Goal: Contribute content: Contribute content

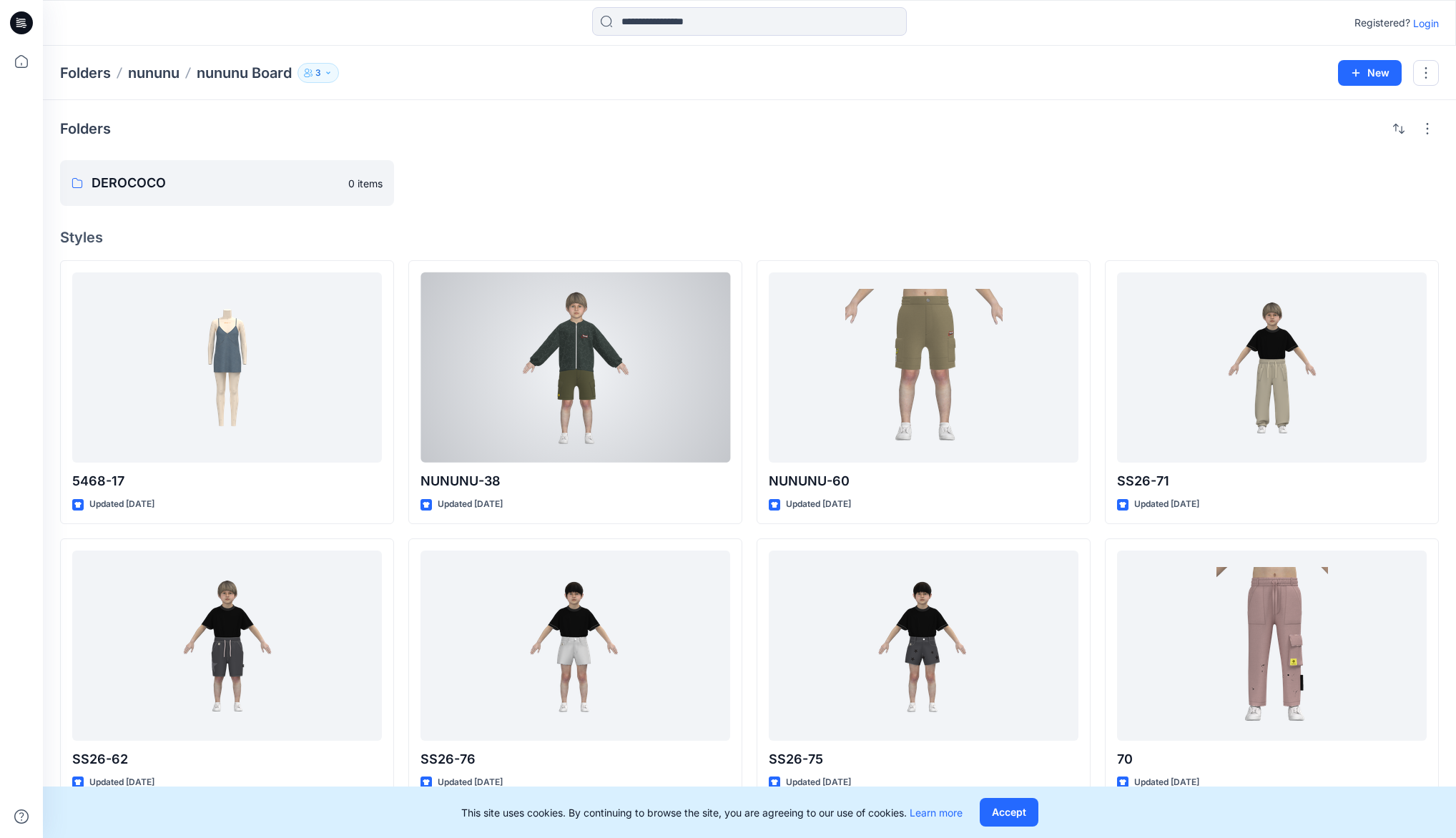
click at [529, 275] on div at bounding box center [575, 367] width 310 height 190
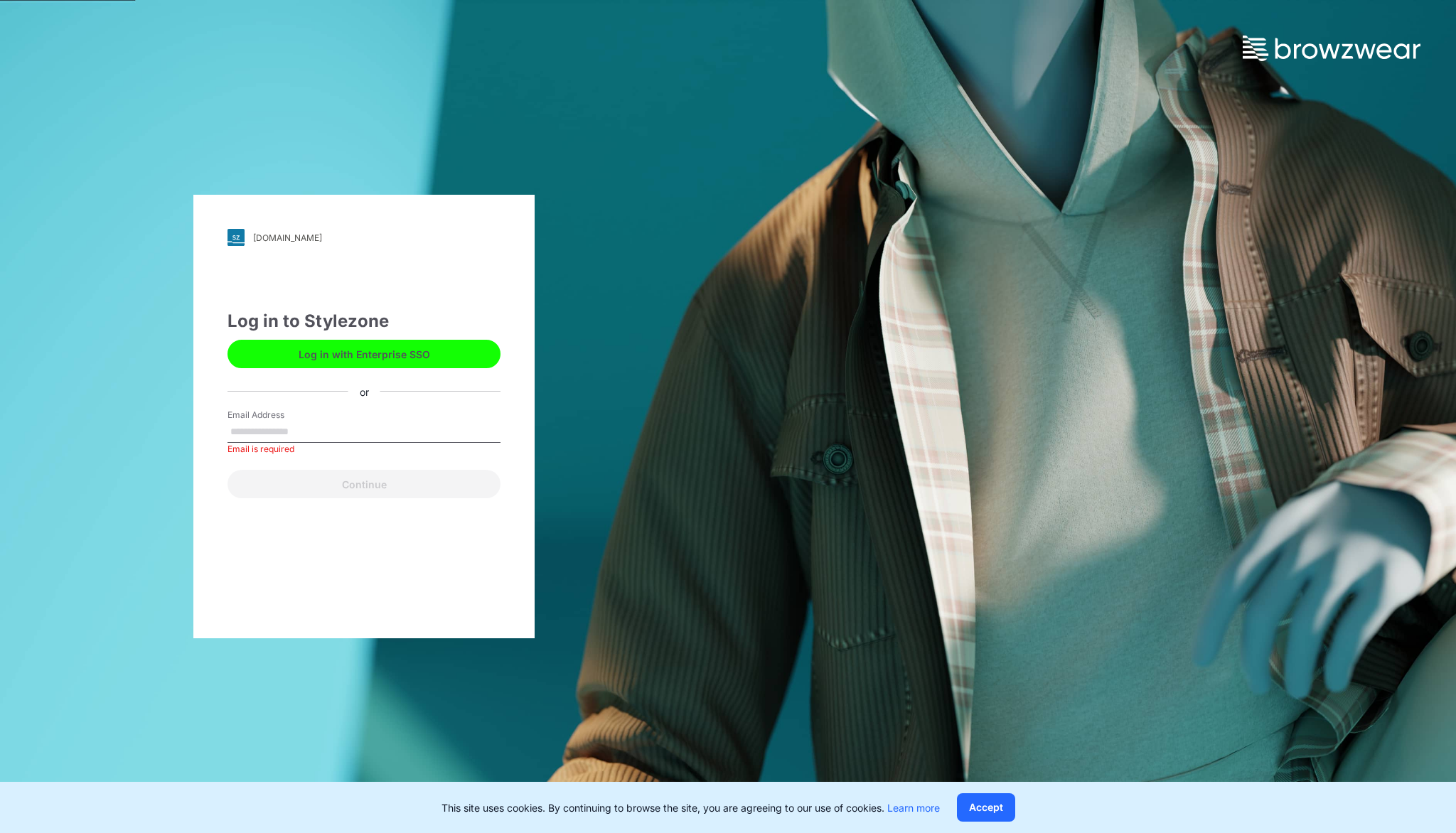
click at [308, 426] on input "Email Address" at bounding box center [364, 432] width 273 height 22
type input "**********"
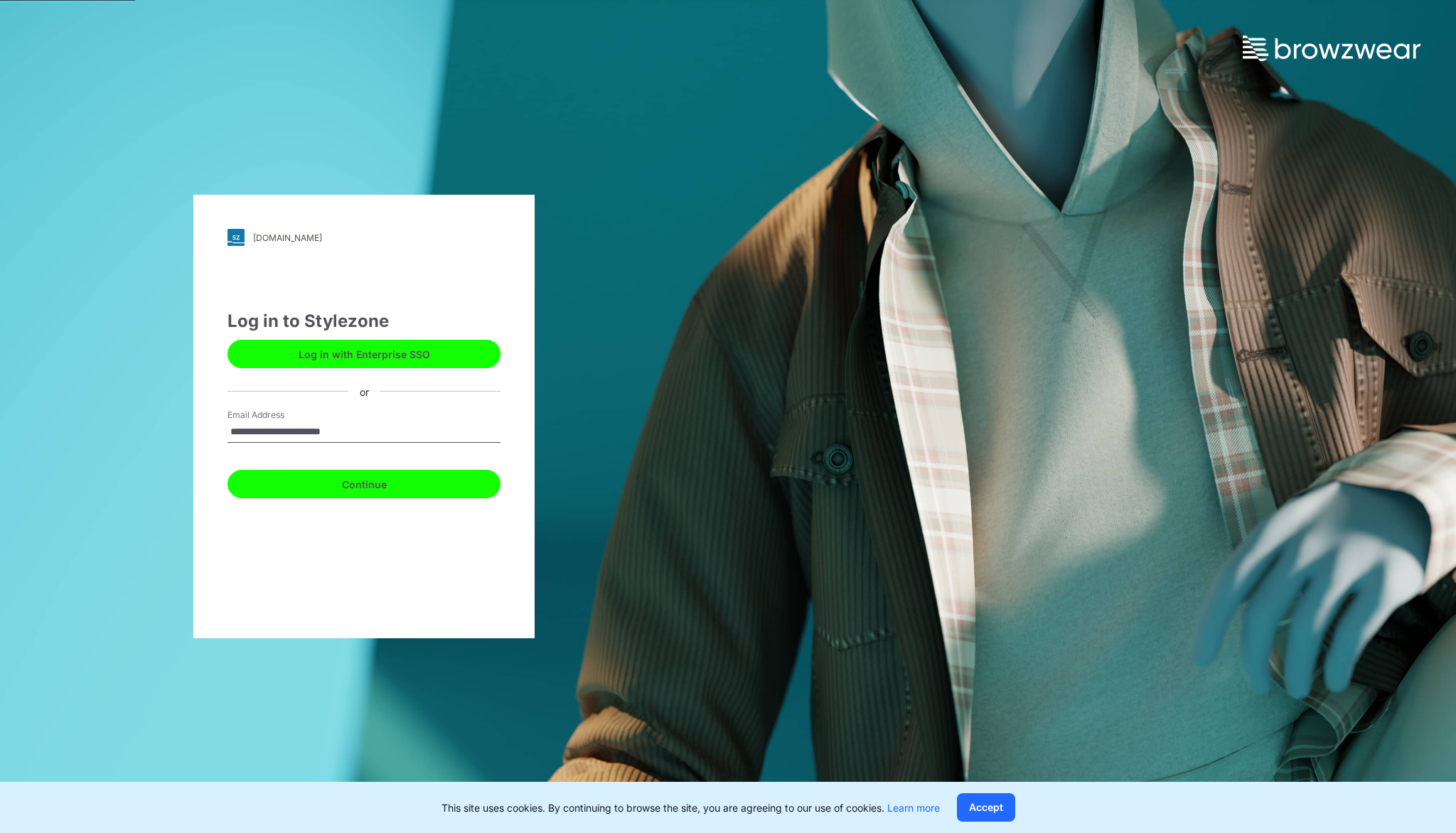
click at [375, 482] on button "Continue" at bounding box center [364, 483] width 273 height 29
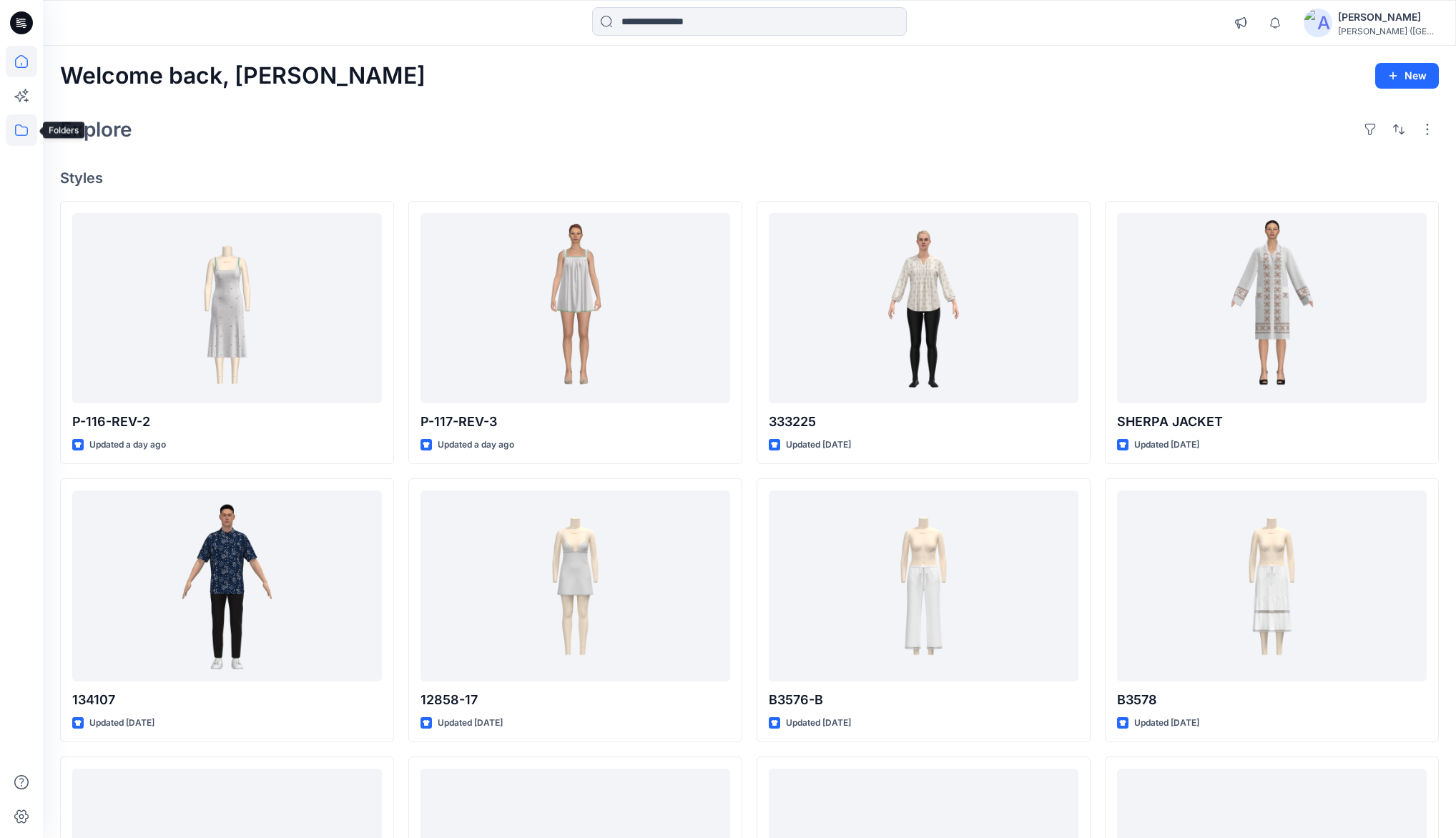
click at [20, 132] on icon at bounding box center [22, 130] width 31 height 31
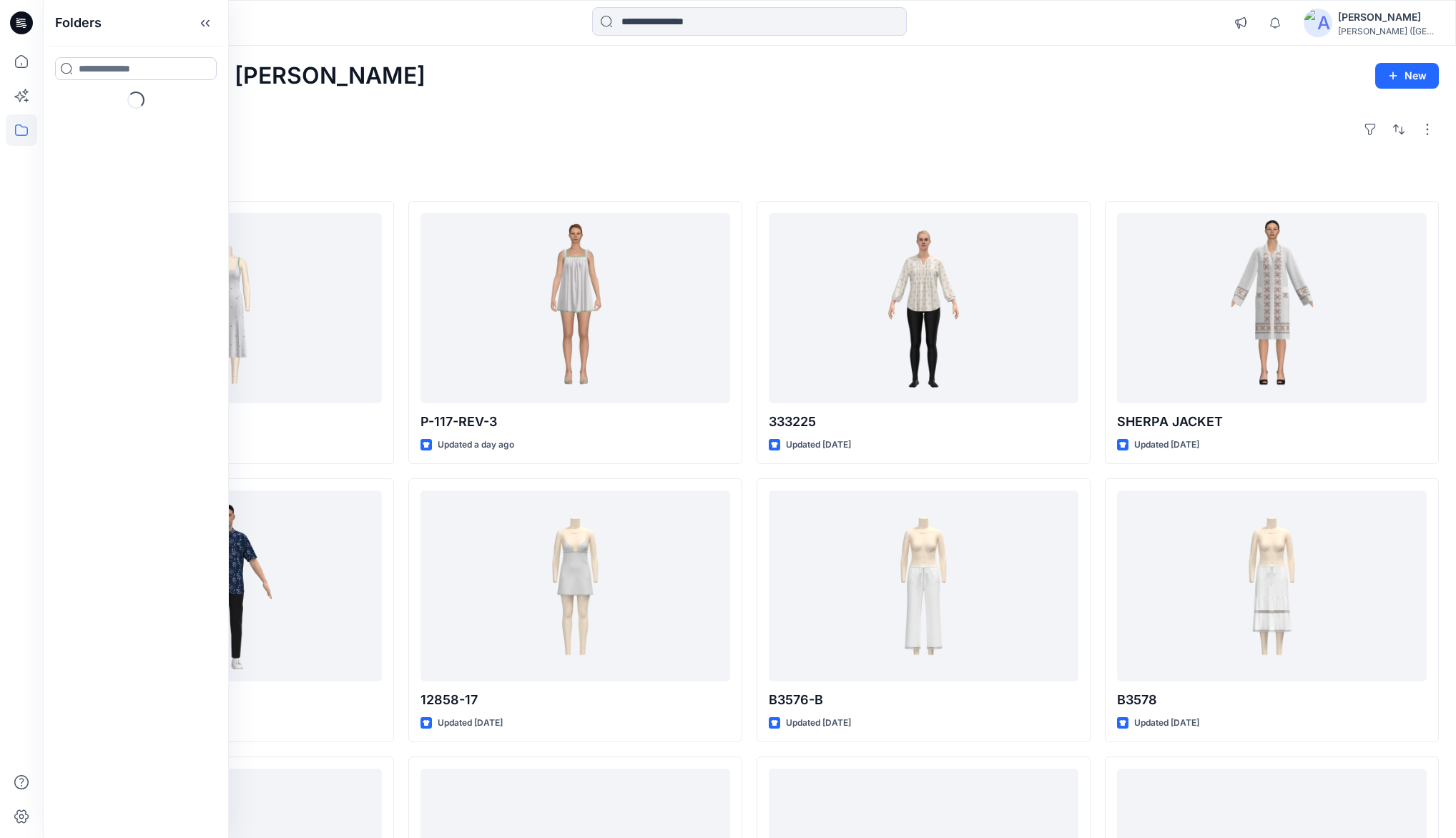
click at [141, 69] on input at bounding box center [135, 68] width 162 height 23
type input "******"
drag, startPoint x: 95, startPoint y: 132, endPoint x: 106, endPoint y: 126, distance: 12.5
click at [95, 132] on mark "SUNDAY" at bounding box center [93, 134] width 32 height 19
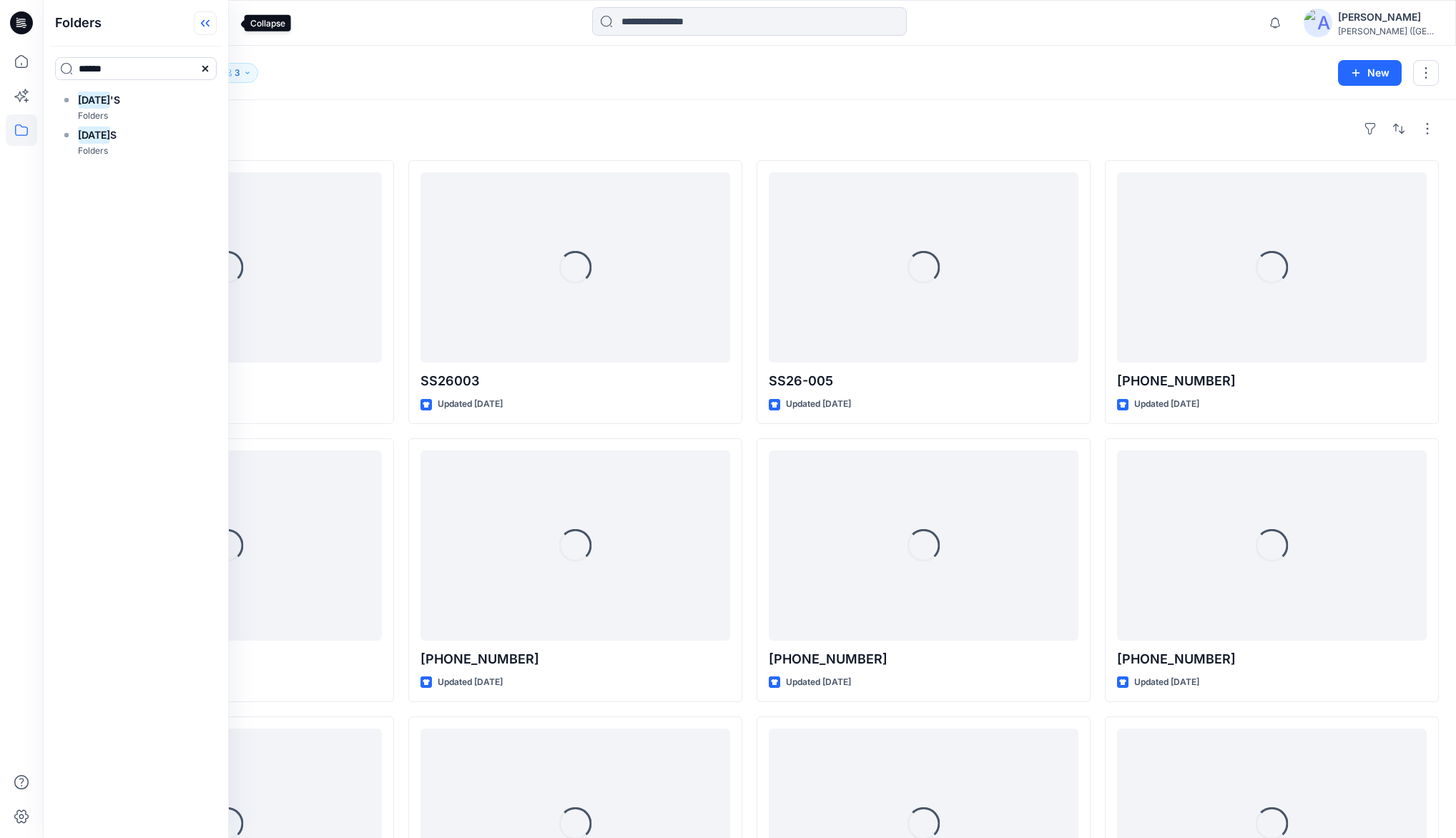
click at [210, 22] on icon at bounding box center [208, 24] width 3 height 7
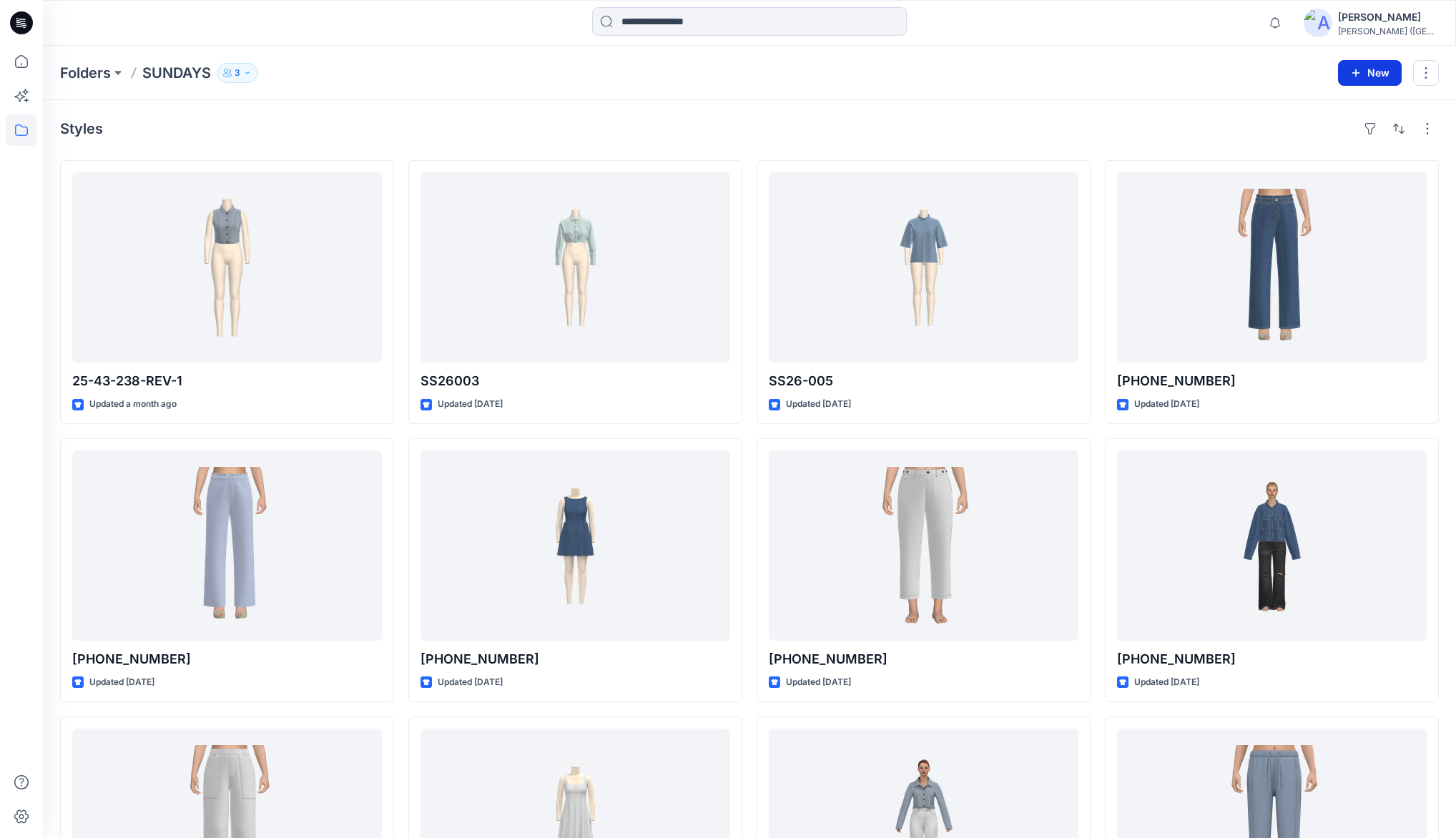
click at [1370, 70] on button "New" at bounding box center [1370, 72] width 64 height 25
click at [1320, 108] on p "New Style" at bounding box center [1325, 108] width 48 height 17
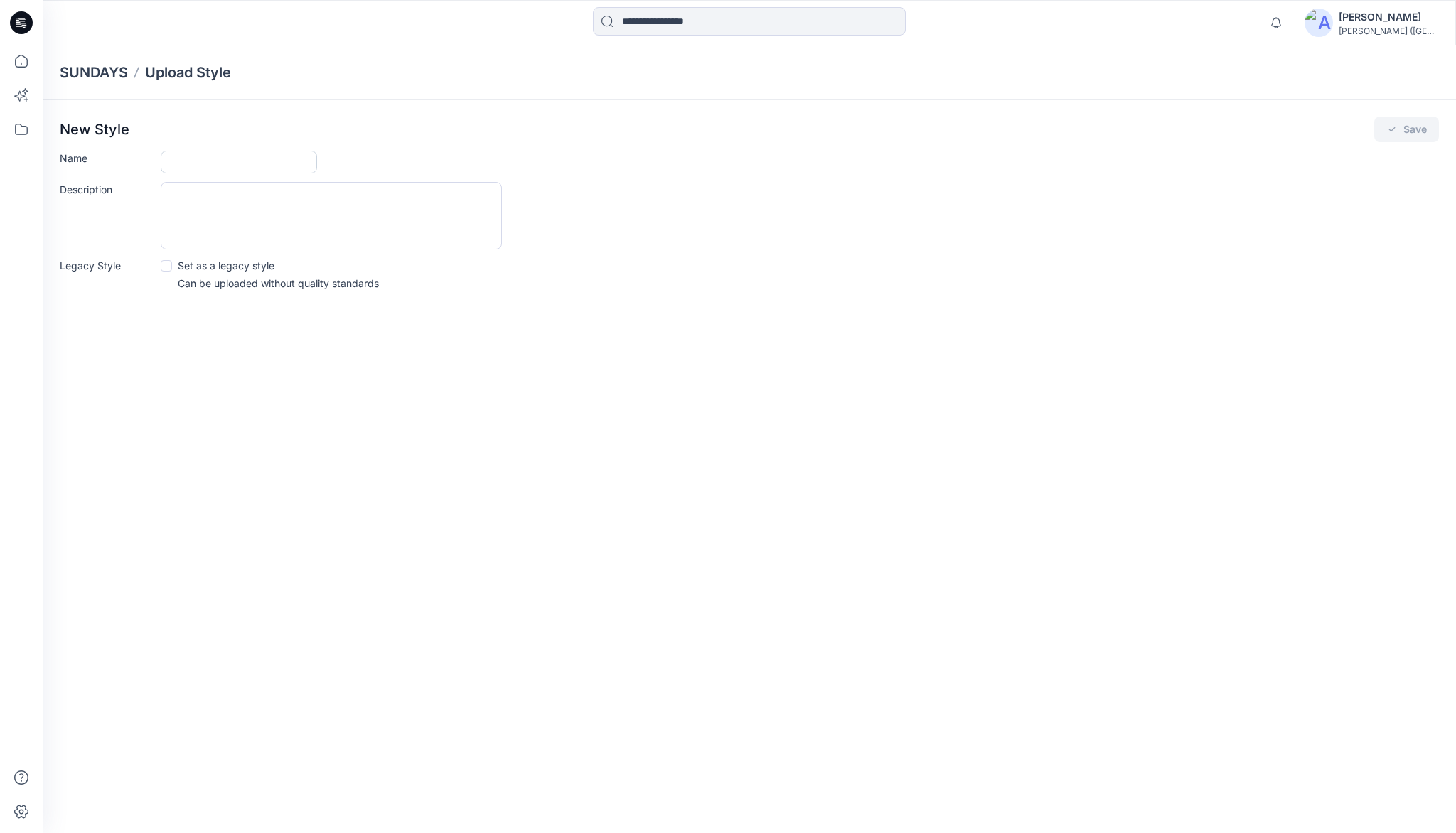
click at [230, 156] on input "Name" at bounding box center [239, 162] width 156 height 23
type input "*********"
click at [1405, 124] on button "Save" at bounding box center [1407, 128] width 65 height 25
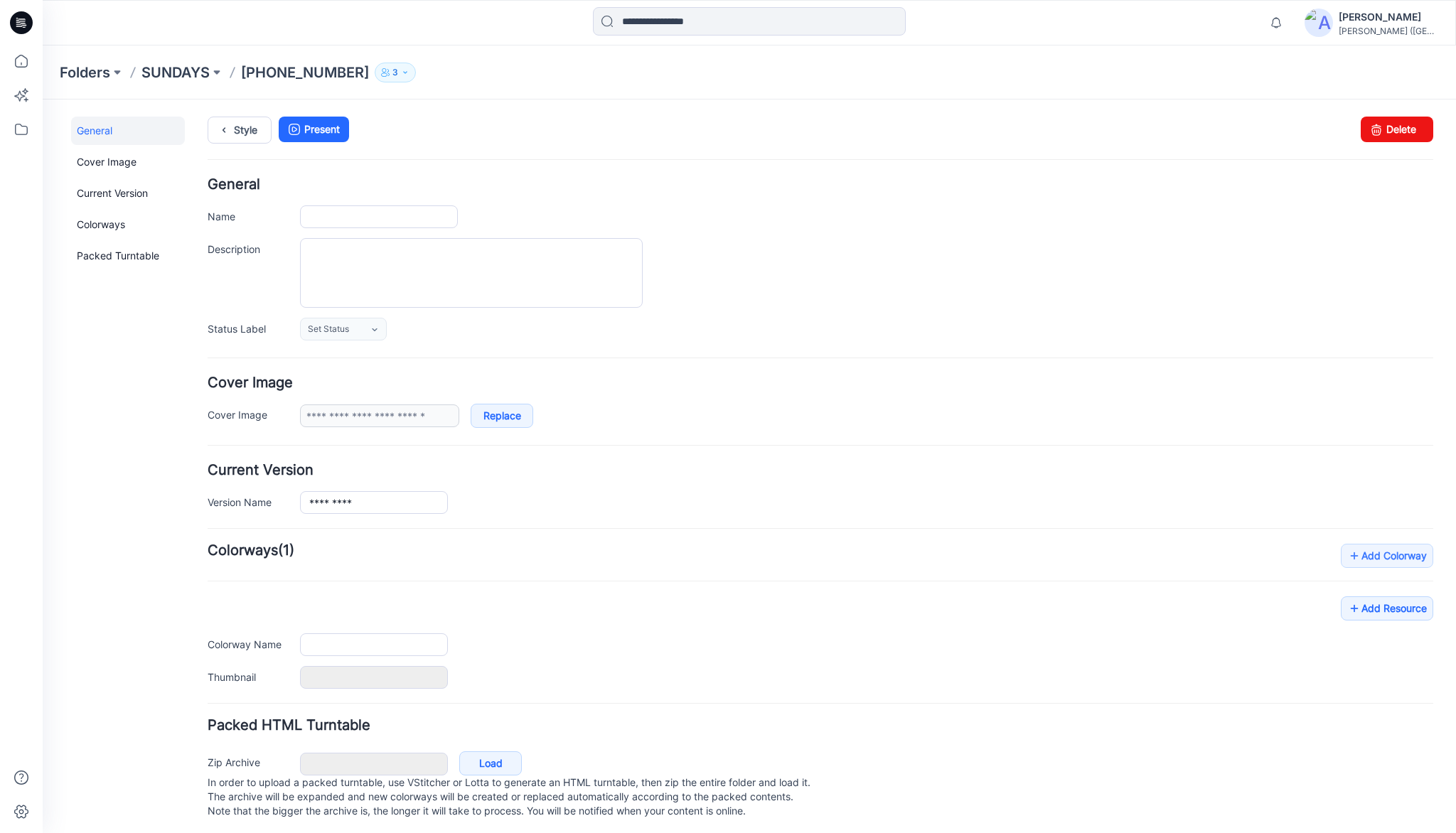
type input "*********"
type input "**********"
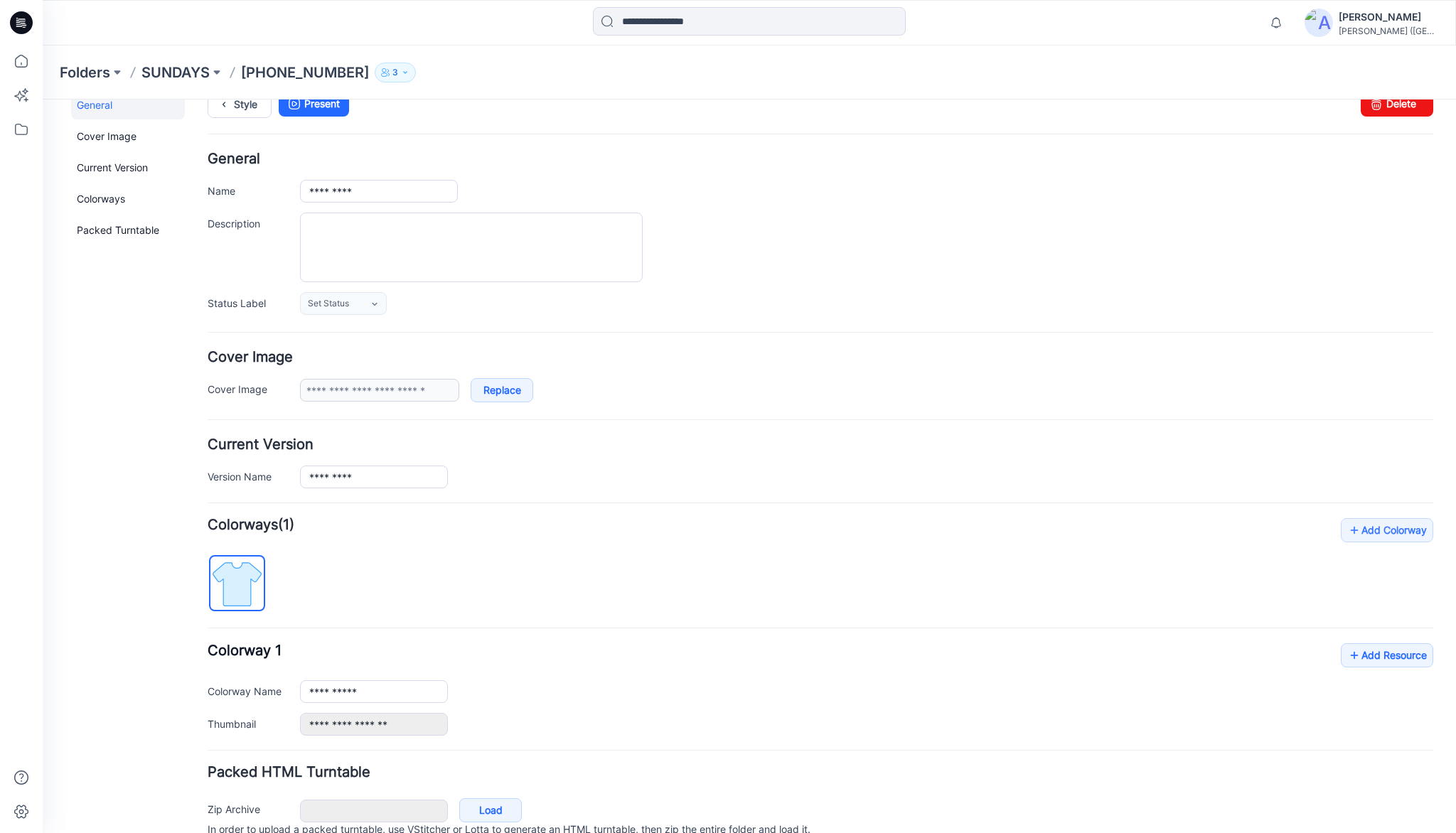
scroll to position [89, 0]
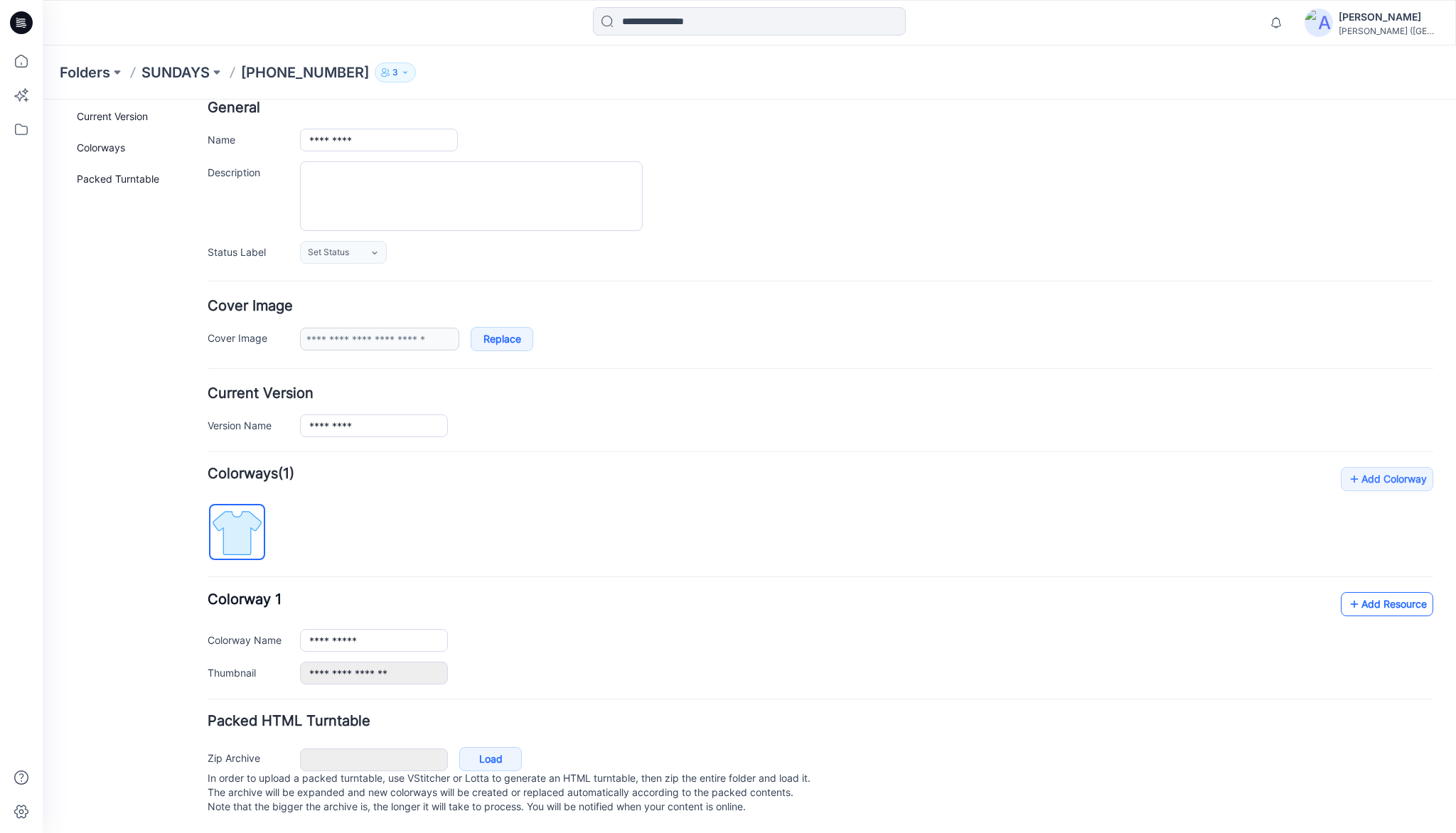
click at [1355, 592] on link "Add Resource" at bounding box center [1387, 604] width 92 height 24
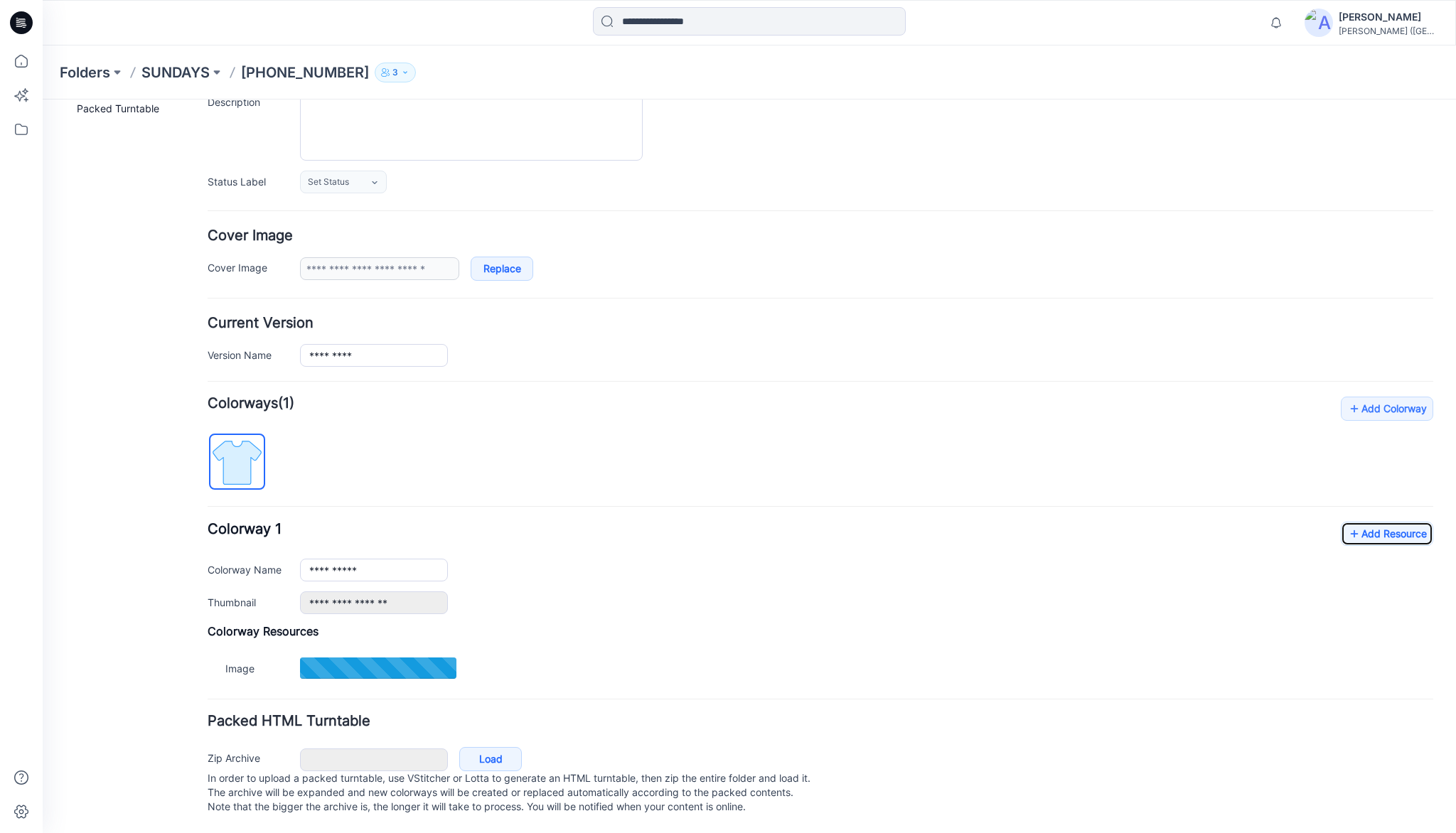
scroll to position [159, 0]
type input "**********"
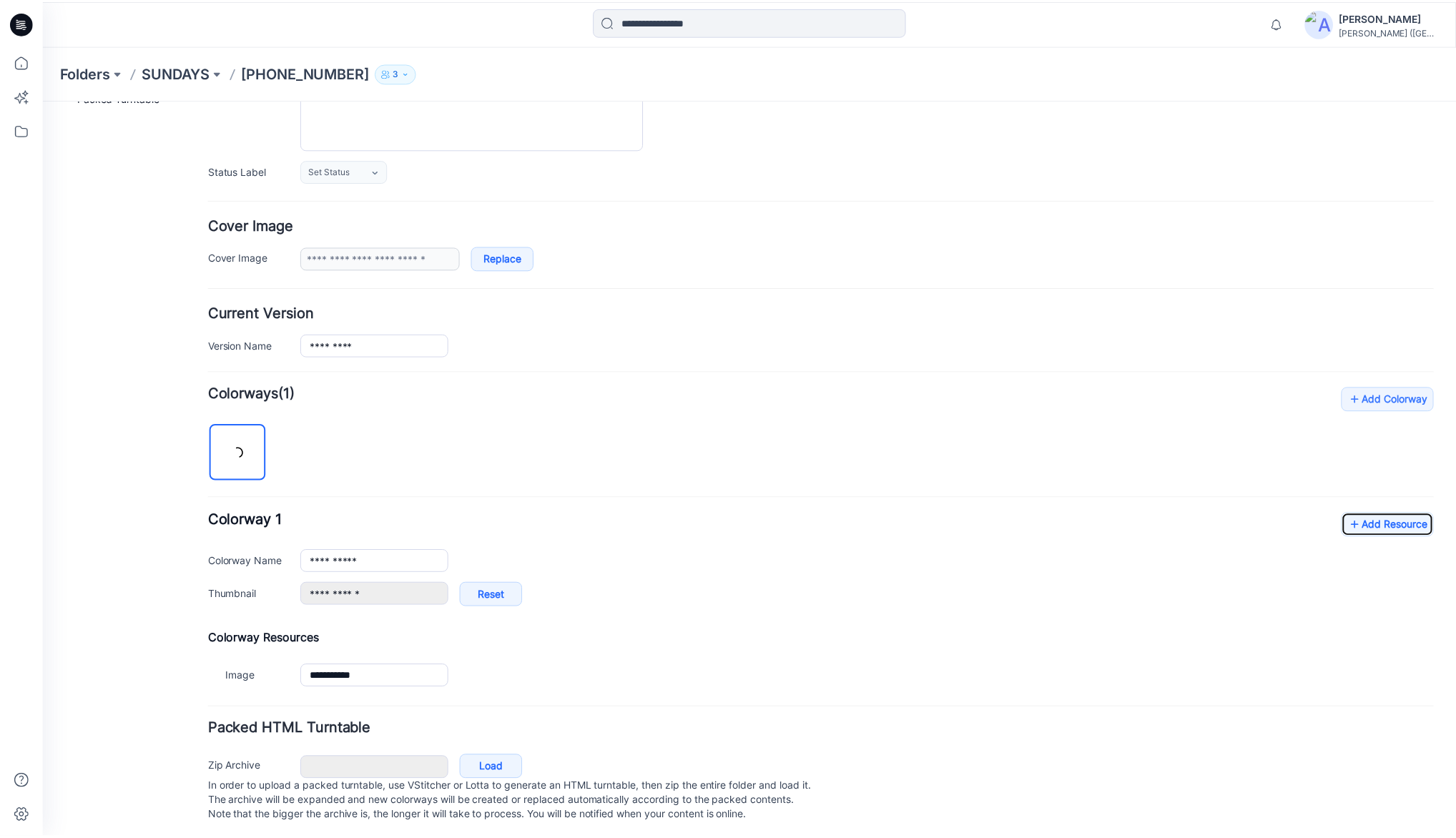
scroll to position [160, 0]
click at [1399, 528] on link "Add Resource" at bounding box center [1395, 525] width 93 height 24
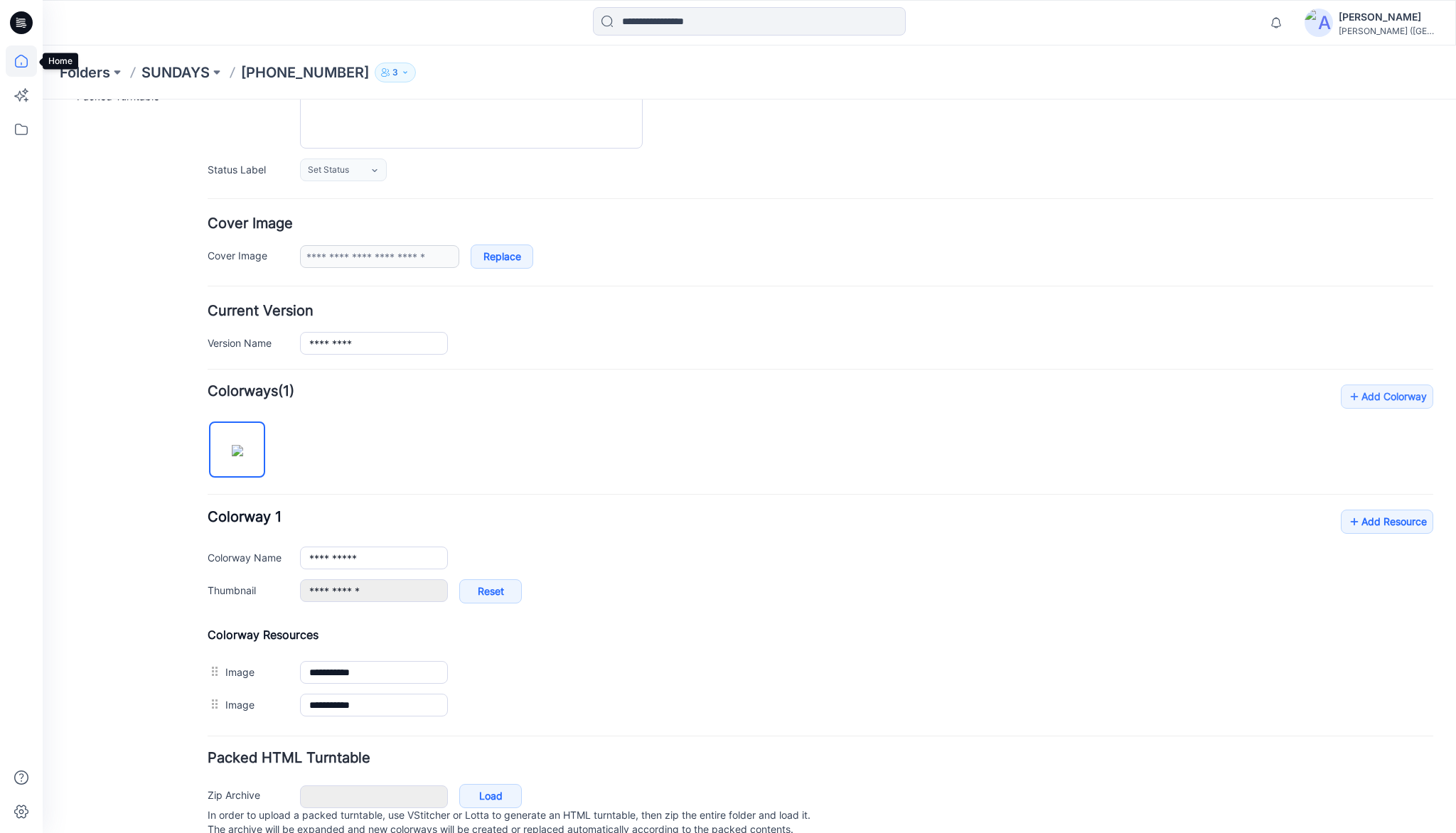
click at [20, 56] on icon at bounding box center [21, 61] width 13 height 13
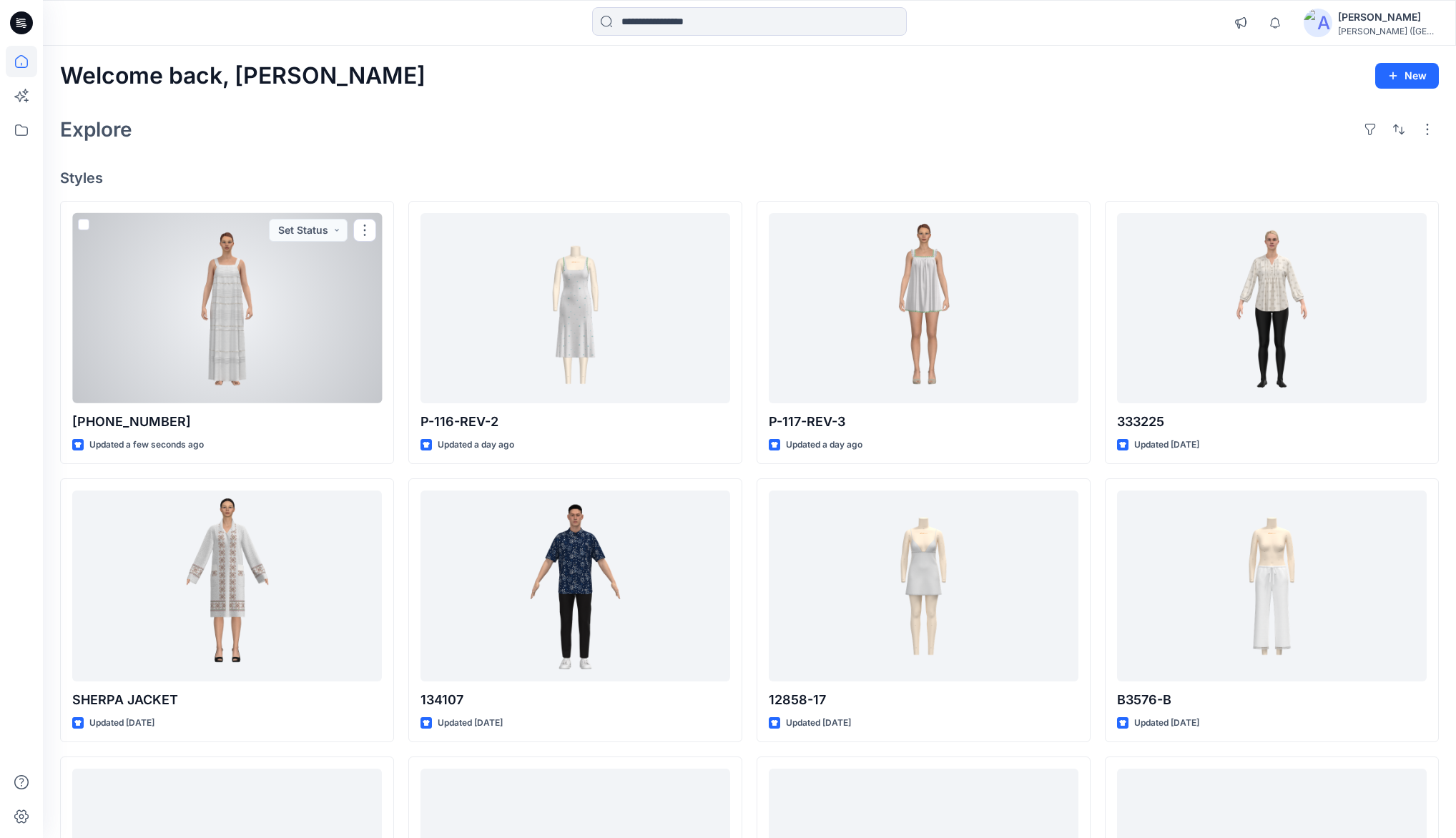
click at [283, 293] on div at bounding box center [227, 308] width 310 height 190
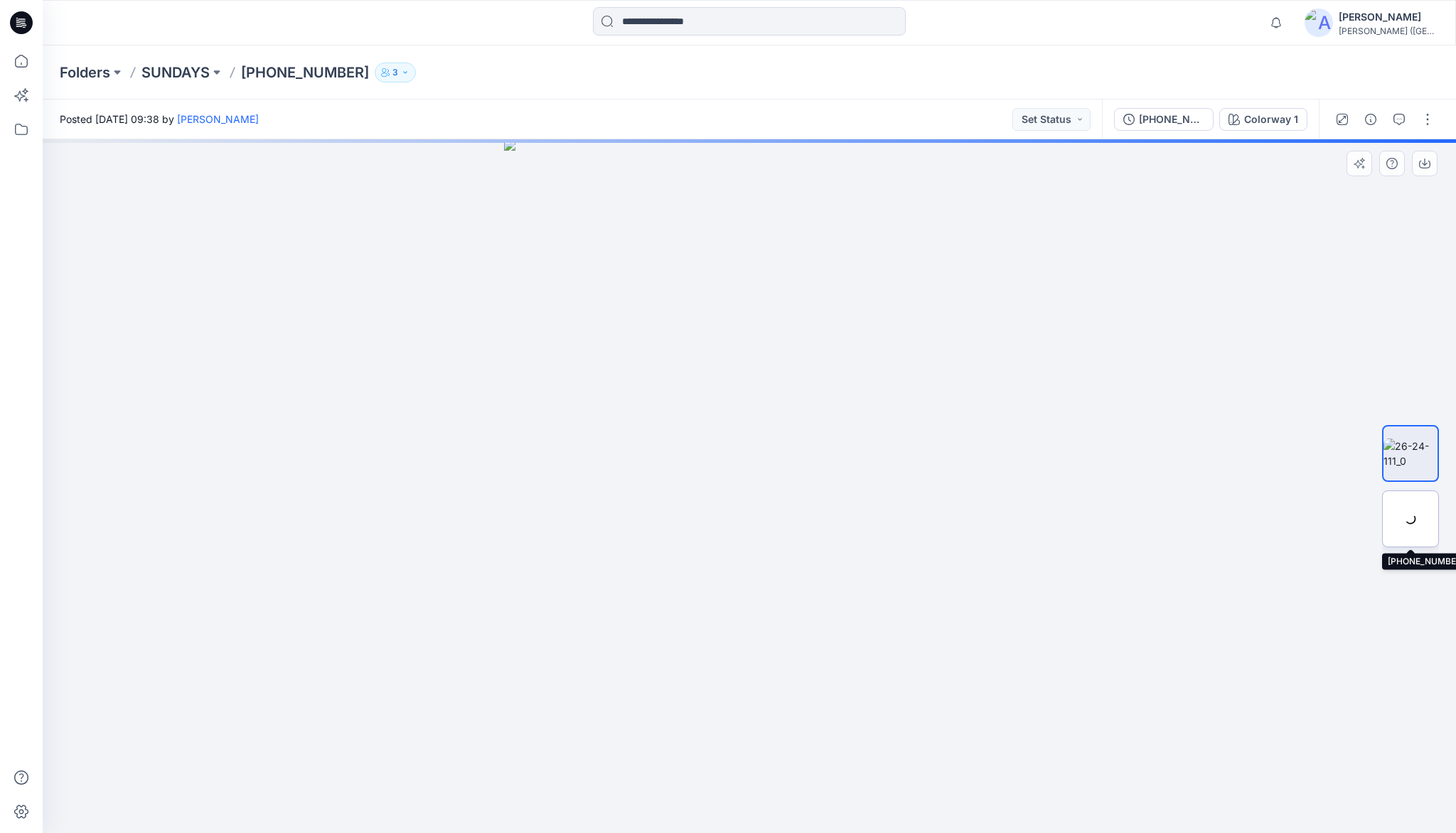
click at [1420, 523] on div at bounding box center [1410, 518] width 56 height 56
drag, startPoint x: 27, startPoint y: 60, endPoint x: 27, endPoint y: 114, distance: 54.0
click at [28, 60] on icon at bounding box center [22, 61] width 31 height 31
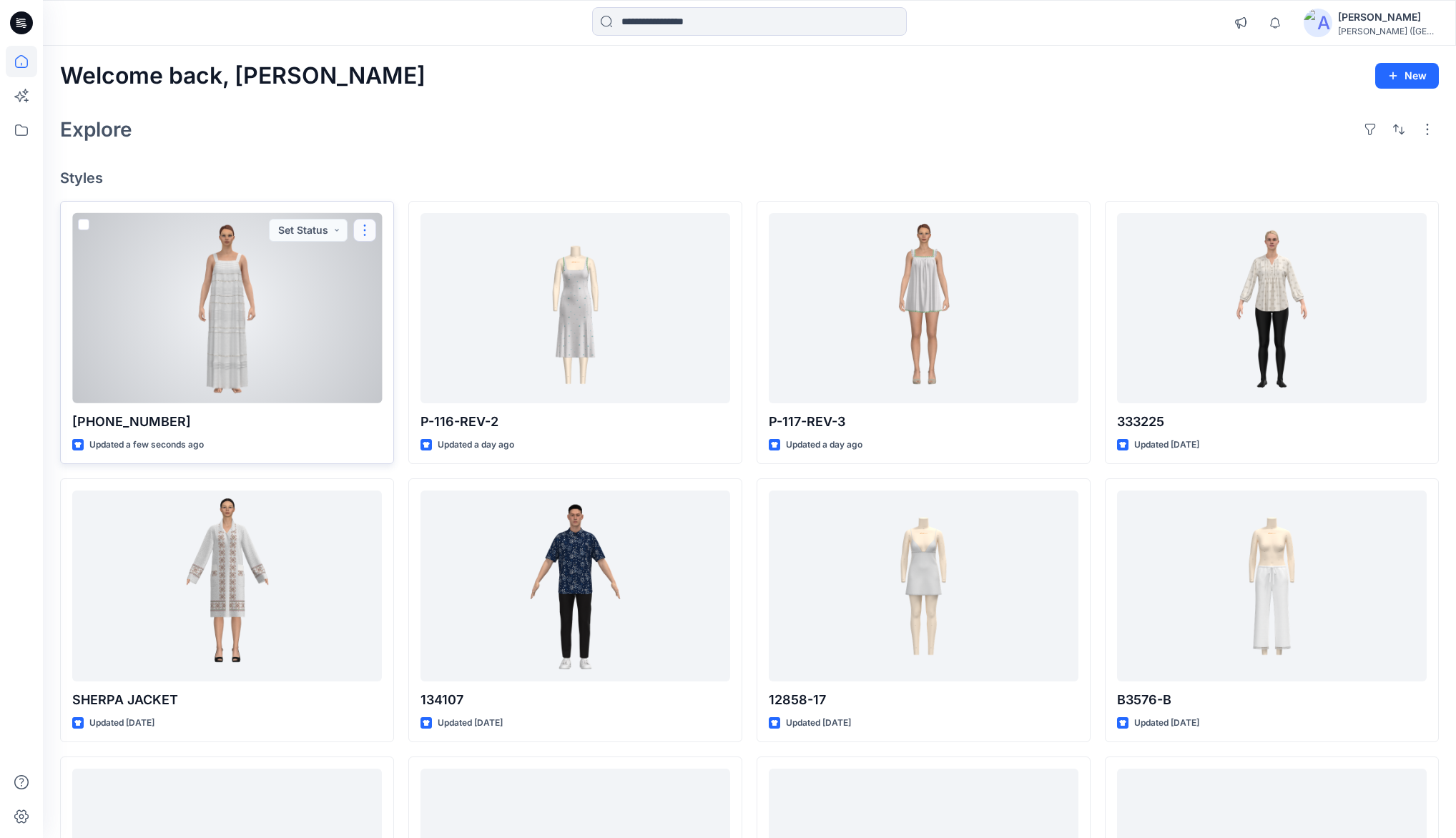
click at [367, 235] on button "button" at bounding box center [364, 230] width 23 height 23
click at [404, 343] on p "Duplicate to..." at bounding box center [414, 342] width 66 height 15
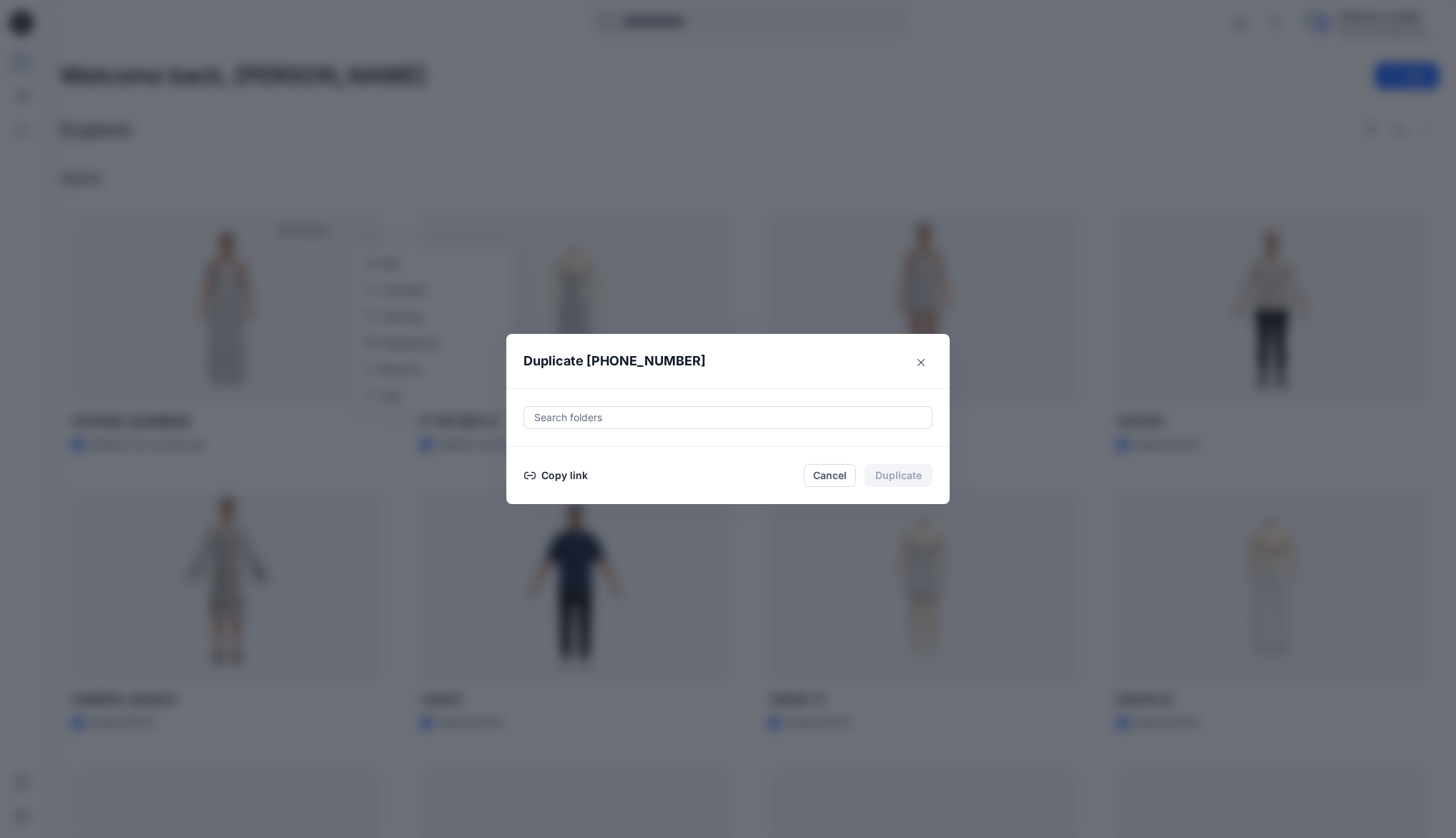
click at [569, 476] on button "Copy link" at bounding box center [555, 476] width 66 height 17
